Goal: Book appointment/travel/reservation

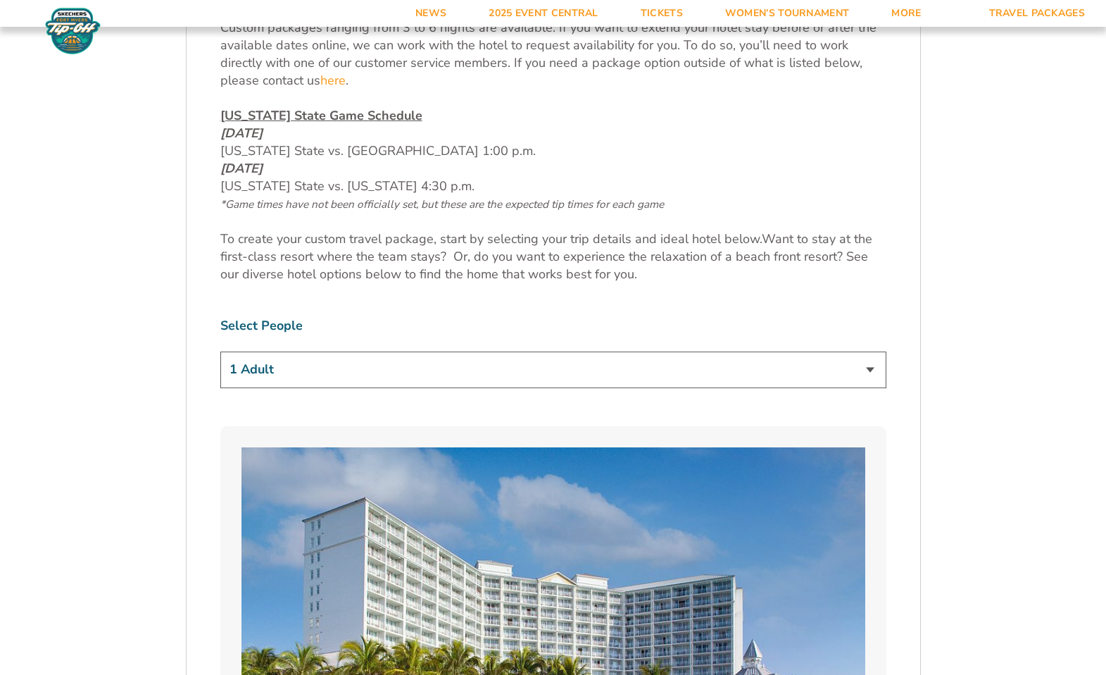
scroll to position [775, 0]
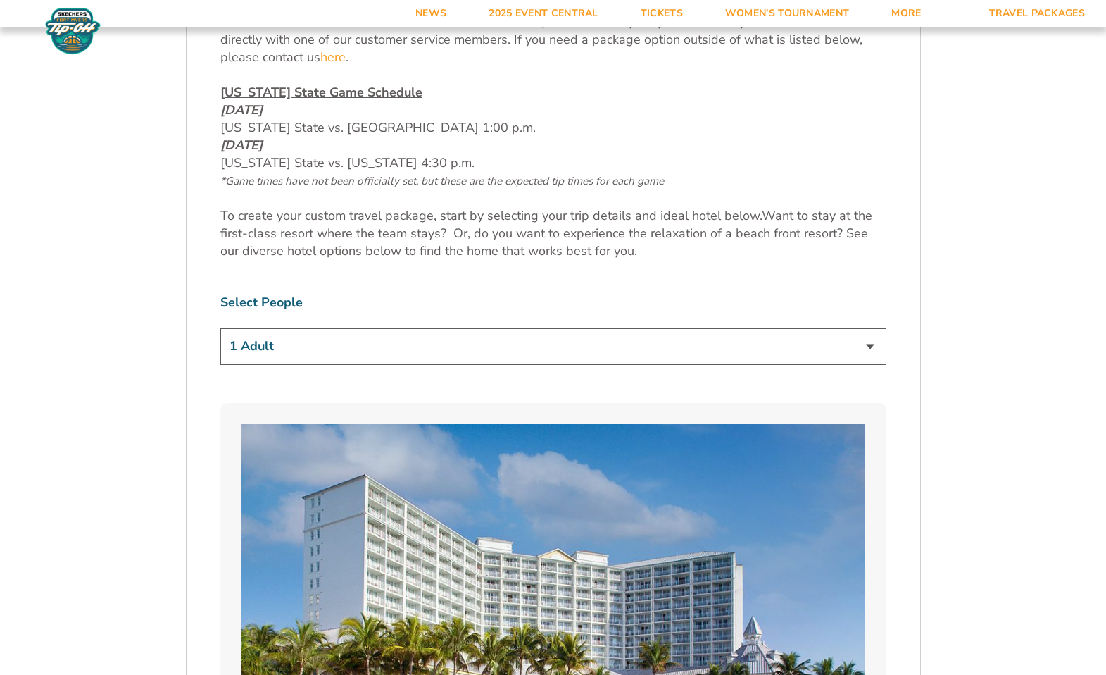
click at [885, 351] on select "1 Adult 2 Adults 3 Adults 4 Adults 2 Adults + 1 Child 2 Adults + 2 Children 2 A…" at bounding box center [553, 346] width 666 height 36
select select "2 Adults"
click at [220, 328] on select "1 Adult 2 Adults 3 Adults 4 Adults 2 Adults + 1 Child 2 Adults + 2 Children 2 A…" at bounding box center [553, 346] width 666 height 36
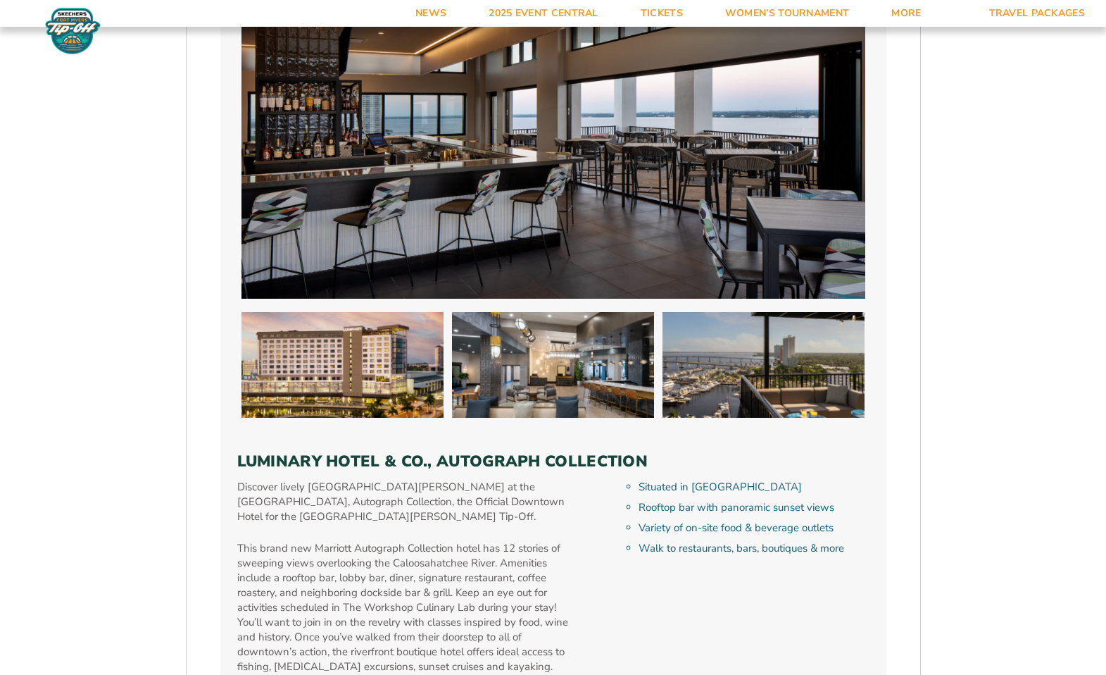
scroll to position [4155, 0]
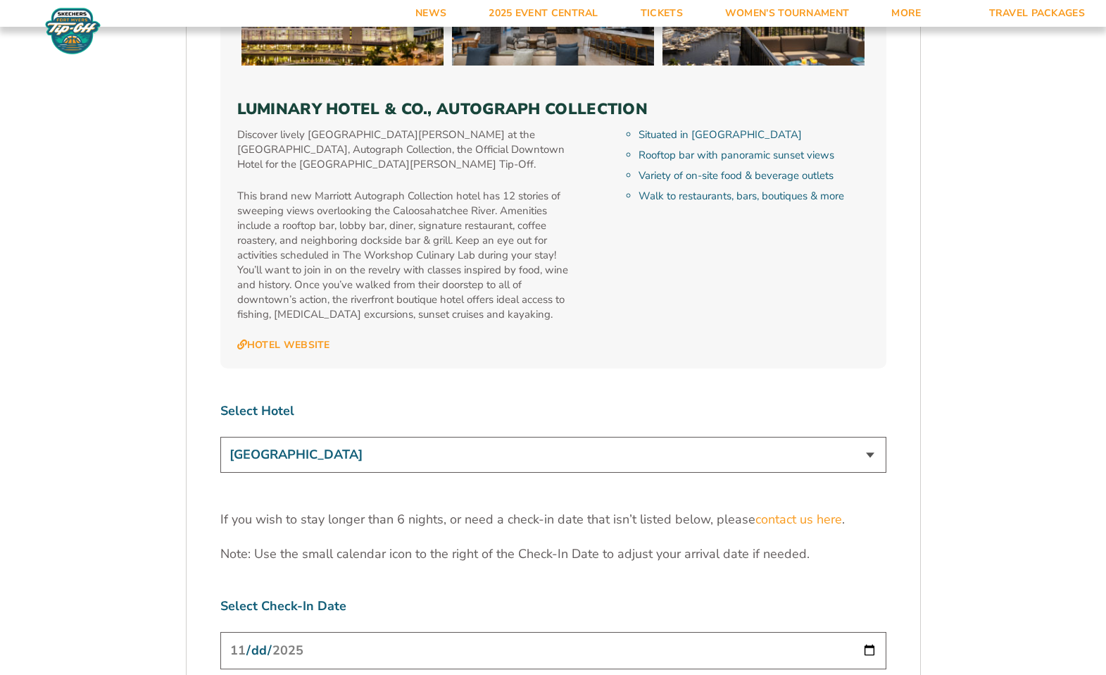
click at [500, 437] on select "[GEOGRAPHIC_DATA] [GEOGRAPHIC_DATA] [GEOGRAPHIC_DATA], Autograph Collection" at bounding box center [553, 455] width 666 height 36
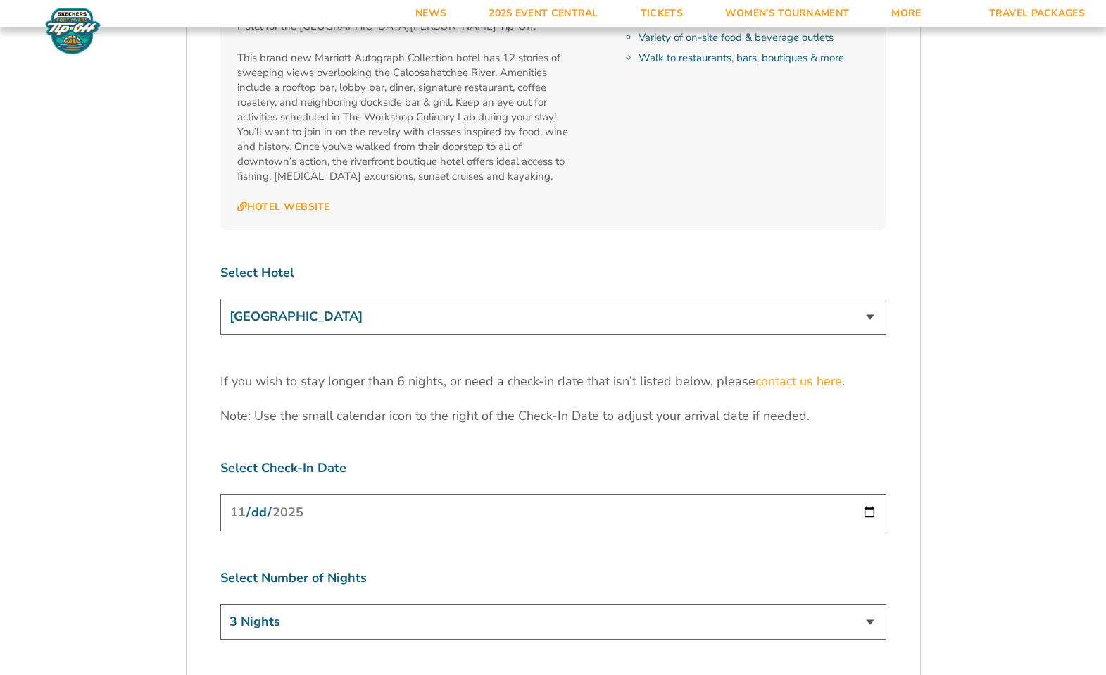
scroll to position [4225, 0]
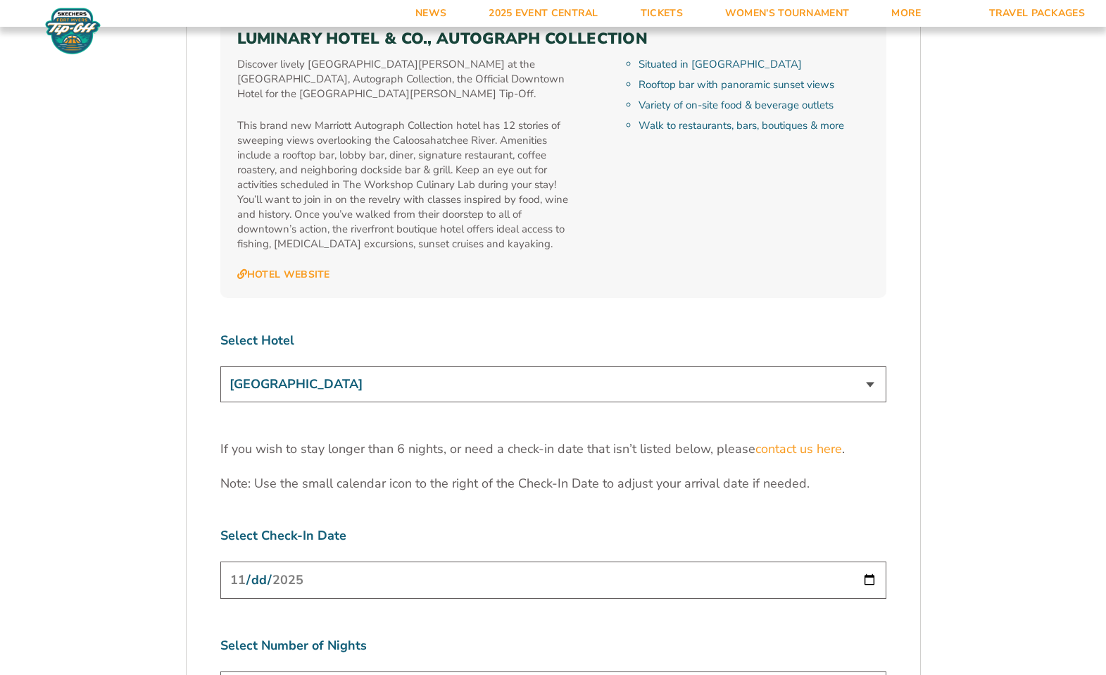
click at [589, 366] on select "[GEOGRAPHIC_DATA] [GEOGRAPHIC_DATA] [GEOGRAPHIC_DATA], Autograph Collection" at bounding box center [553, 384] width 666 height 36
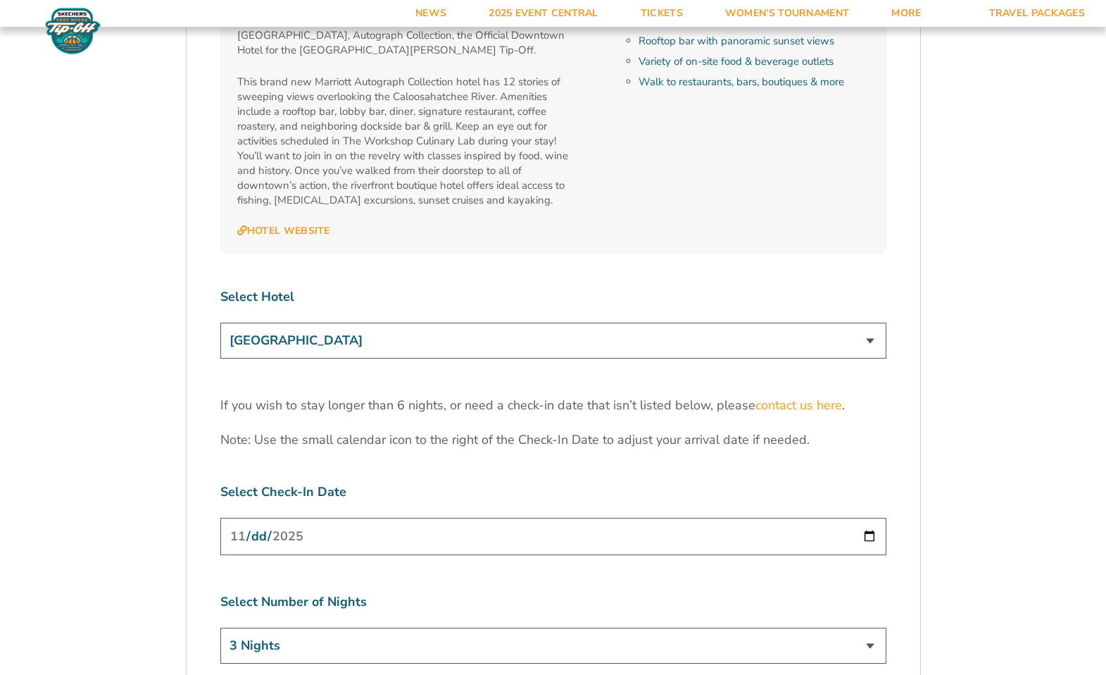
scroll to position [4436, 0]
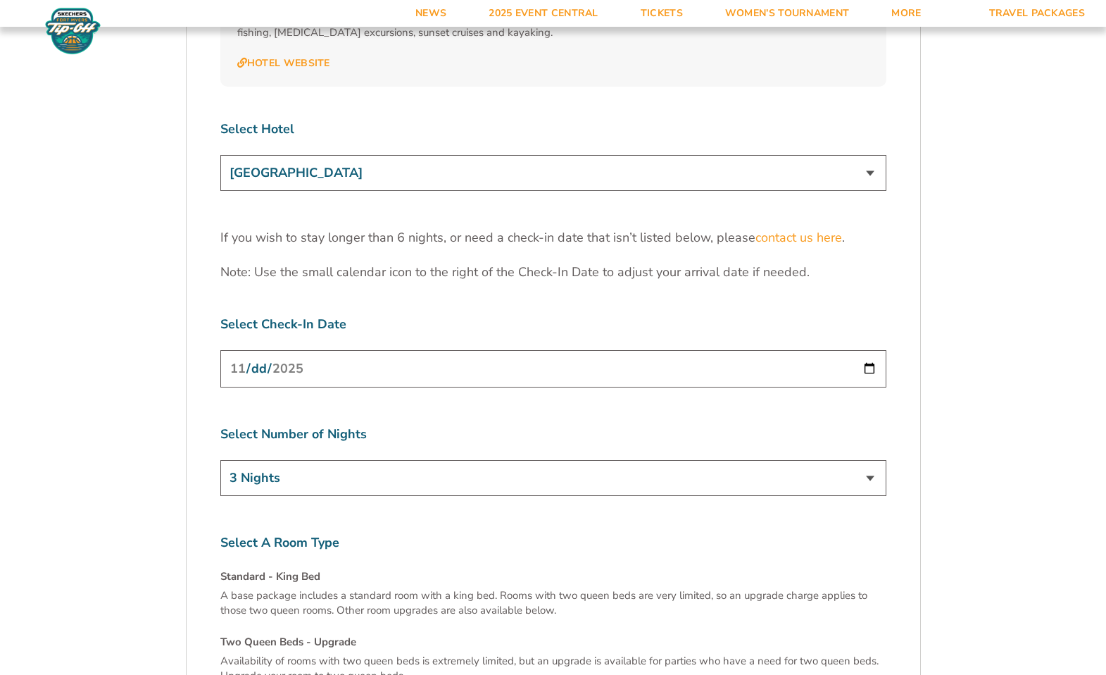
click at [813, 350] on input "[DATE]" at bounding box center [553, 368] width 666 height 37
click at [871, 350] on input "[DATE]" at bounding box center [553, 368] width 666 height 37
type input "[DATE]"
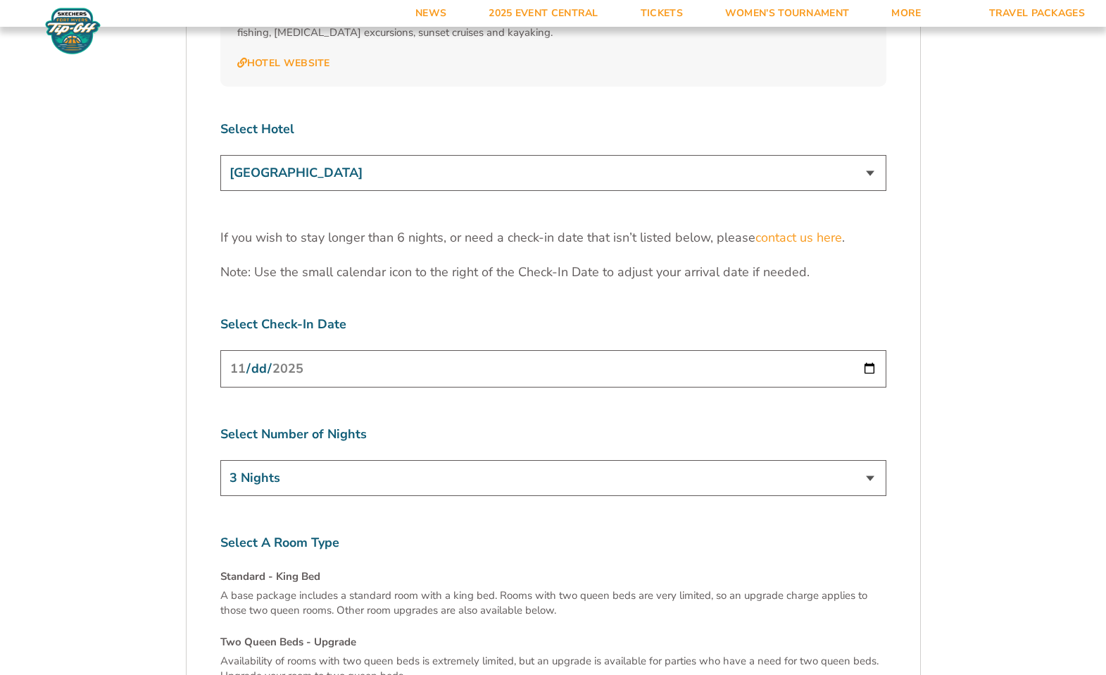
click at [479, 460] on select "3 Nights 4 Nights 5 Nights 6 Nights" at bounding box center [553, 478] width 666 height 36
click at [220, 460] on select "3 Nights 4 Nights 5 Nights 6 Nights" at bounding box center [553, 478] width 666 height 36
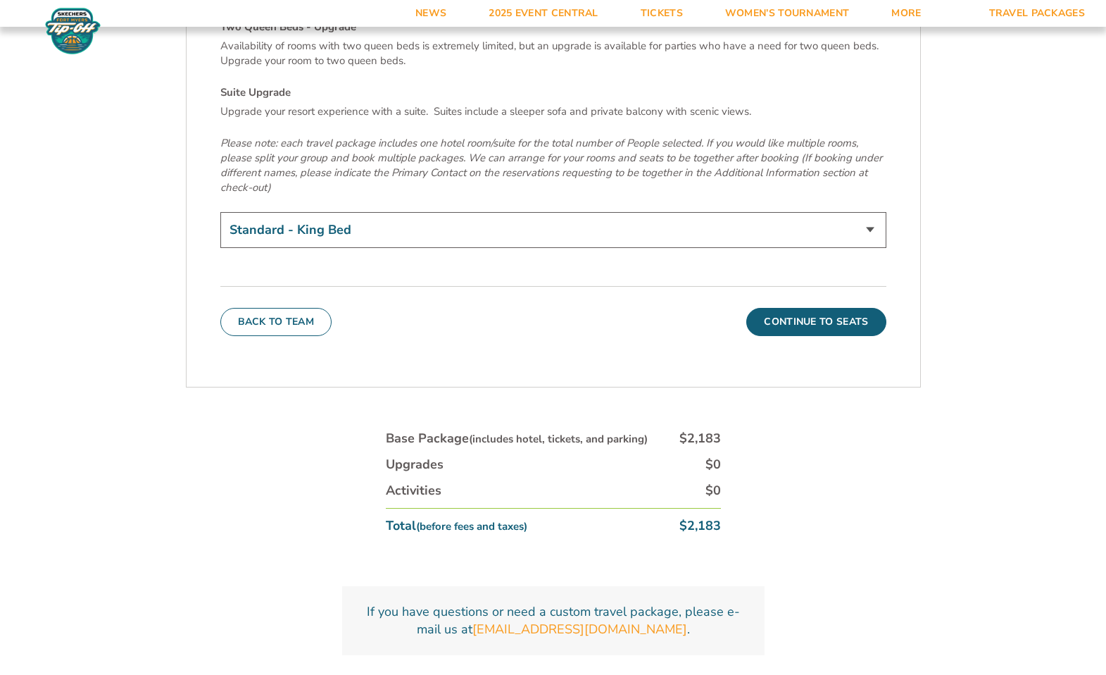
scroll to position [5070, 0]
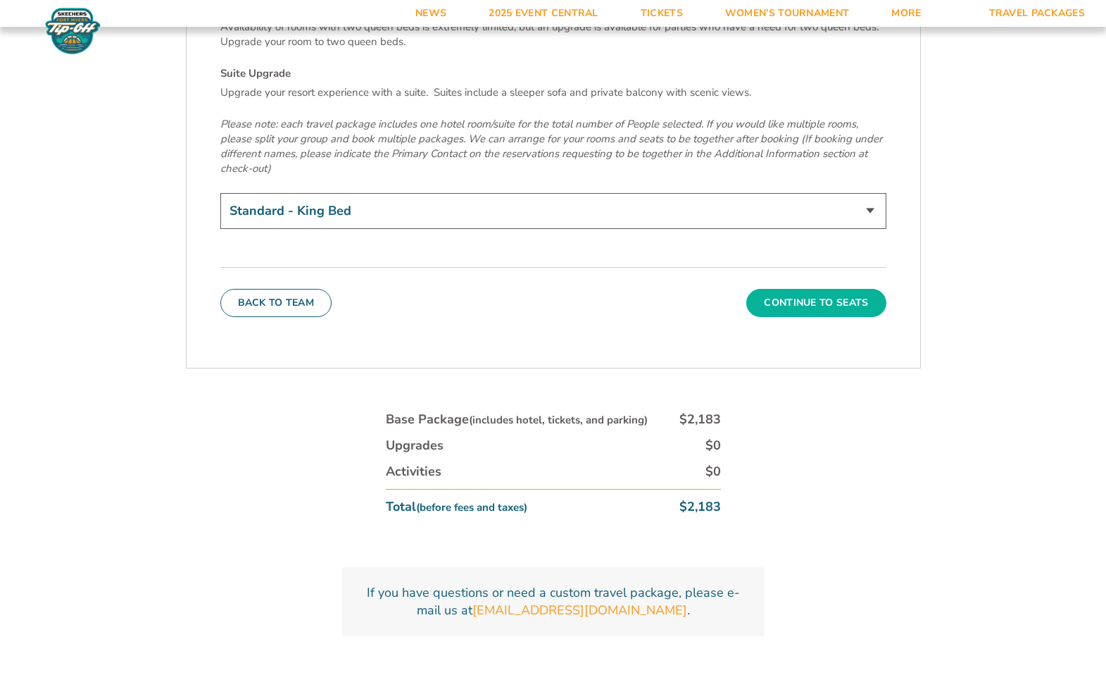
click at [819, 289] on button "Continue To Seats" at bounding box center [815, 303] width 139 height 28
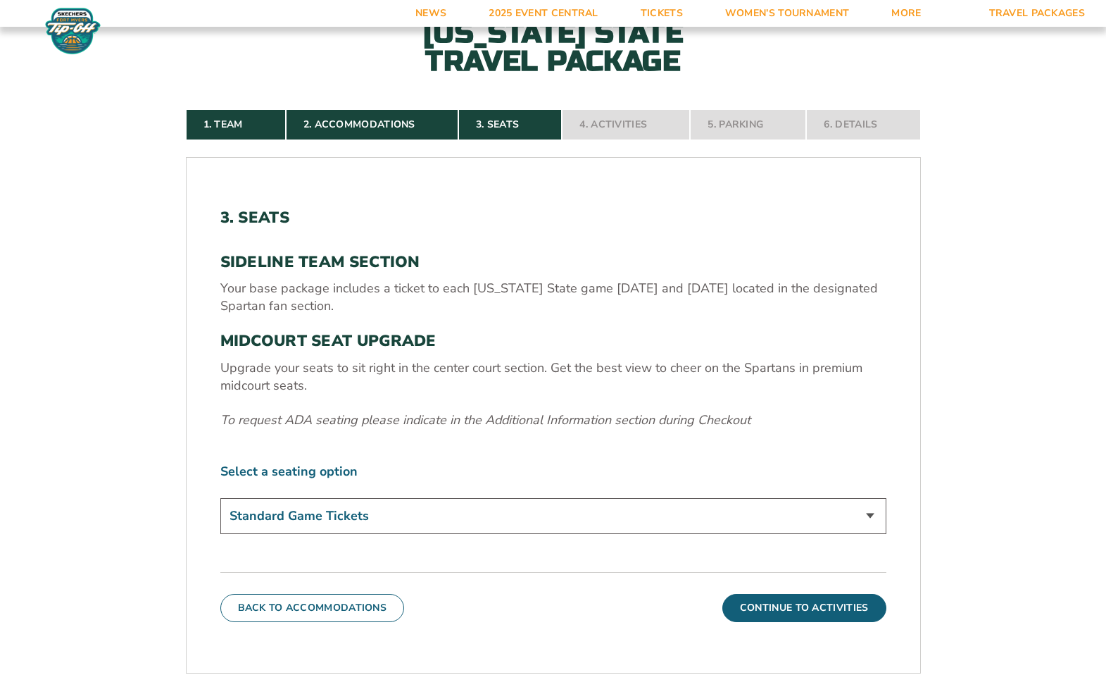
scroll to position [460, 0]
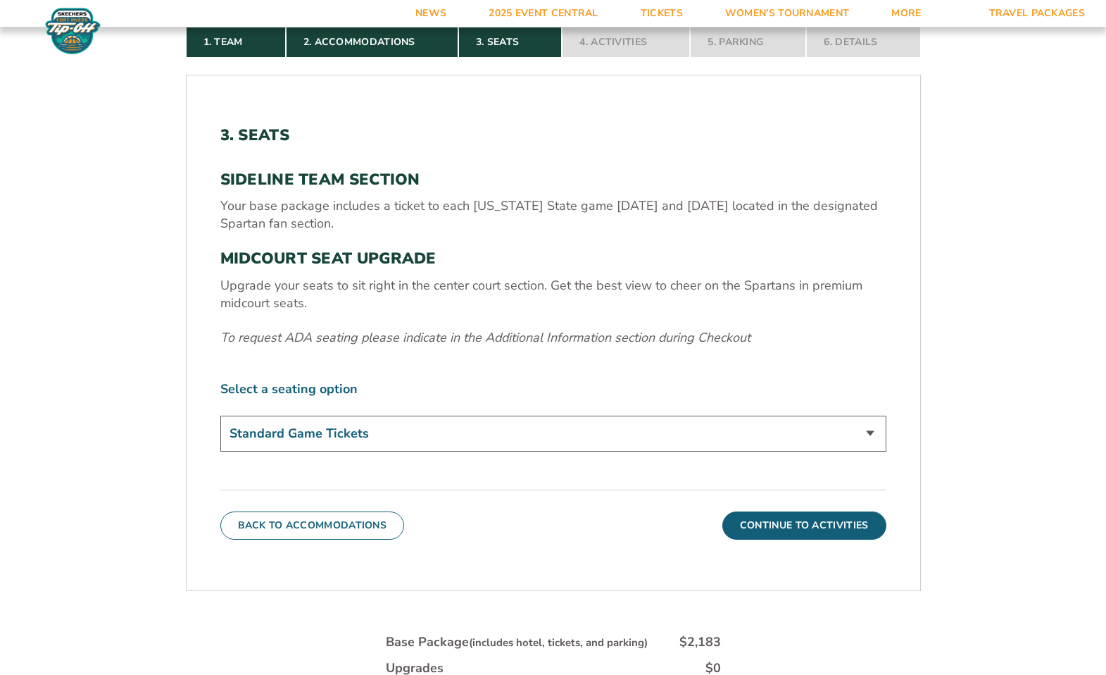
drag, startPoint x: 525, startPoint y: 424, endPoint x: 532, endPoint y: 430, distance: 10.0
click at [532, 430] on select "Standard Game Tickets Midcourt Seat Upgrade (+$140 per person)" at bounding box center [553, 433] width 666 height 36
select select "Midcourt Seat Upgrade"
click at [220, 415] on select "Standard Game Tickets Midcourt Seat Upgrade (+$140 per person)" at bounding box center [553, 433] width 666 height 36
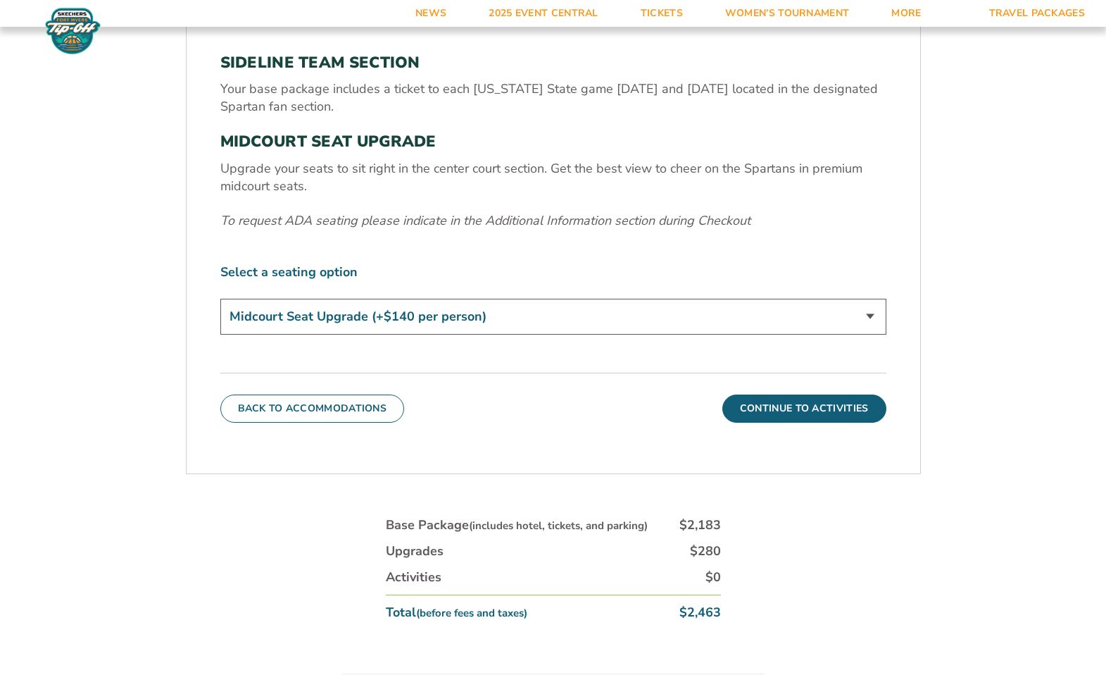
scroll to position [741, 0]
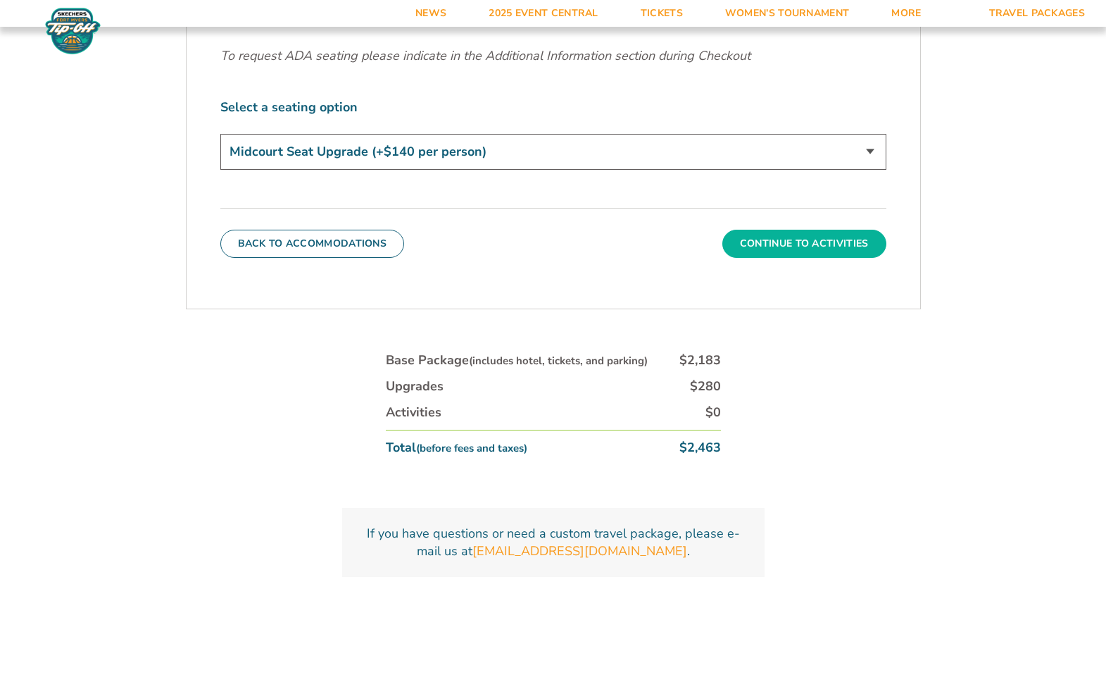
click at [792, 251] on button "Continue To Activities" at bounding box center [804, 244] width 164 height 28
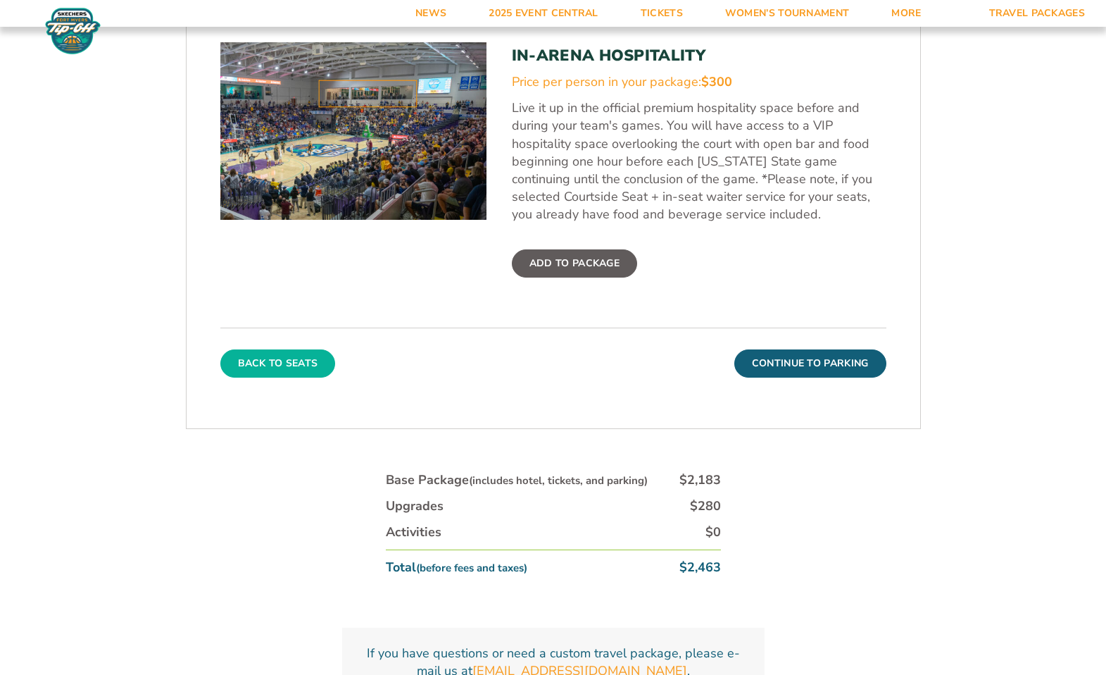
scroll to position [671, 0]
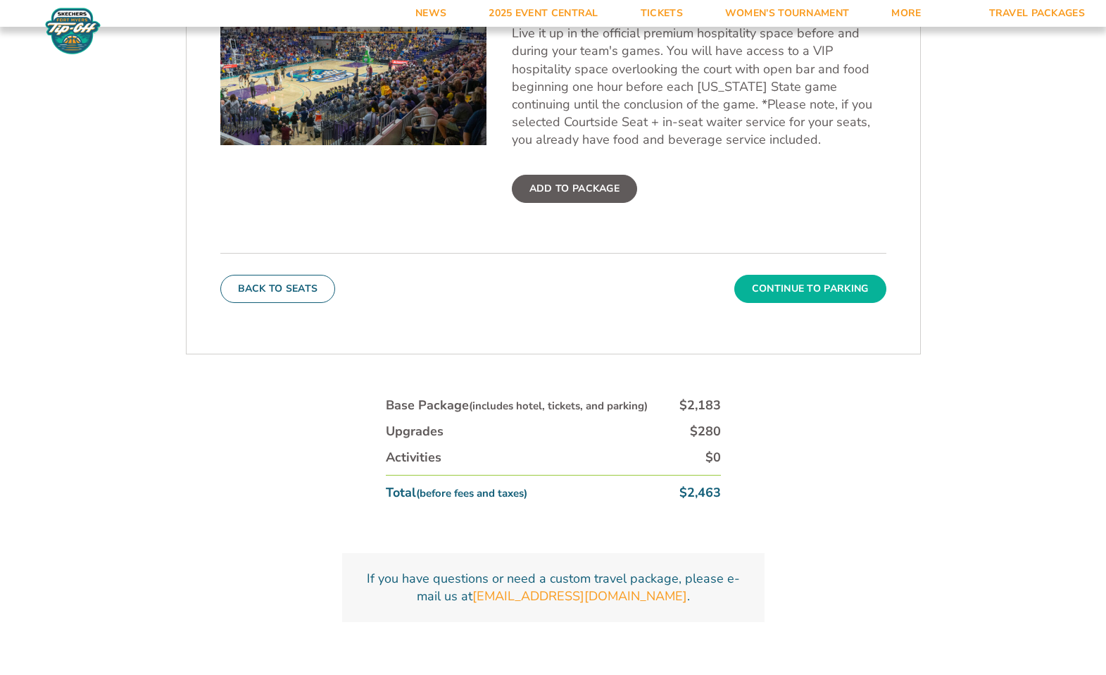
click at [789, 297] on button "Continue To Parking" at bounding box center [810, 289] width 152 height 28
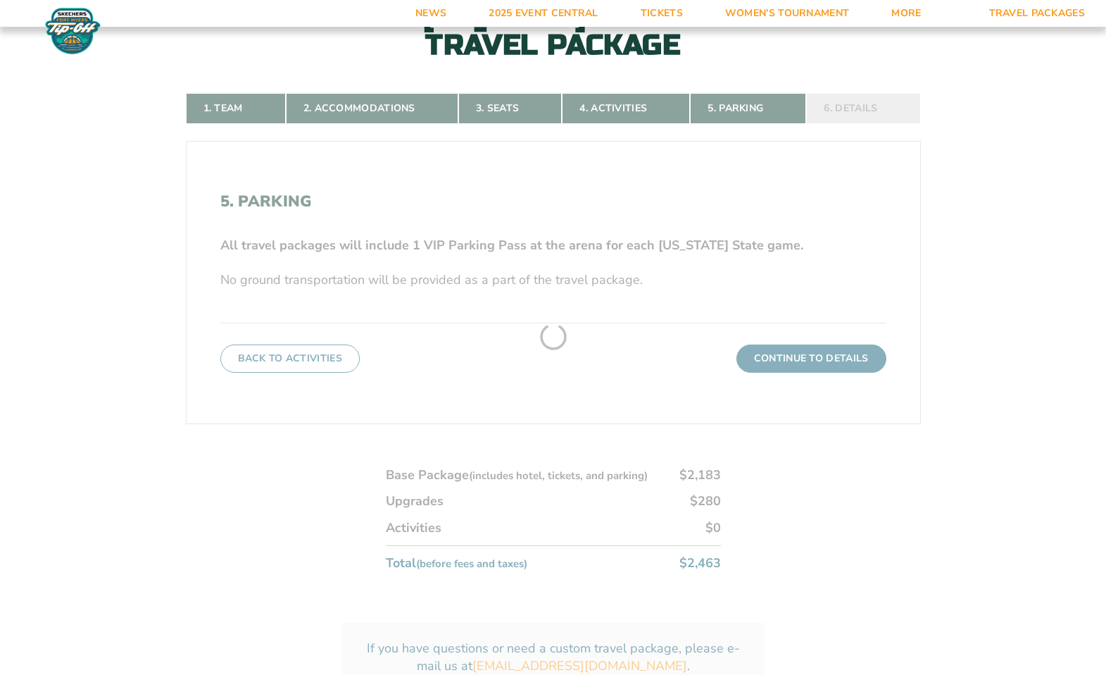
scroll to position [389, 0]
